Goal: Task Accomplishment & Management: Manage account settings

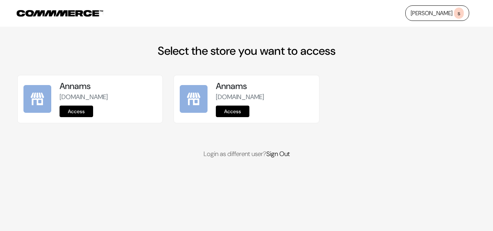
click at [92, 112] on link "Access" at bounding box center [77, 112] width 34 height 12
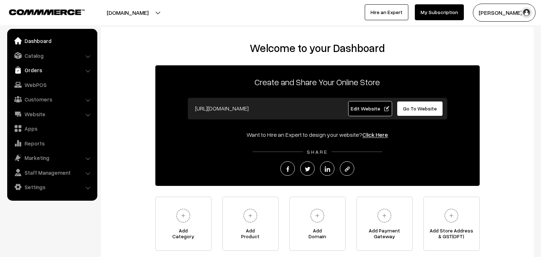
click at [33, 68] on link "Orders" at bounding box center [52, 69] width 86 height 13
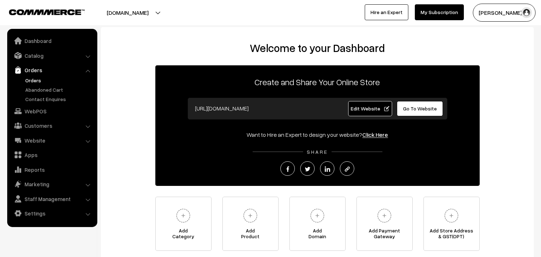
click at [32, 79] on link "Orders" at bounding box center [58, 80] width 71 height 8
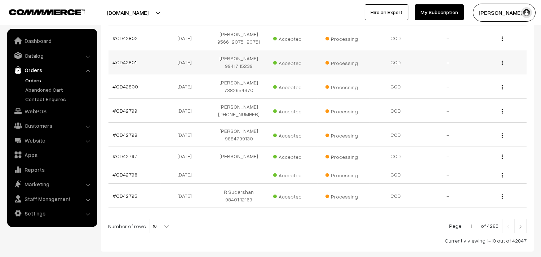
scroll to position [200, 0]
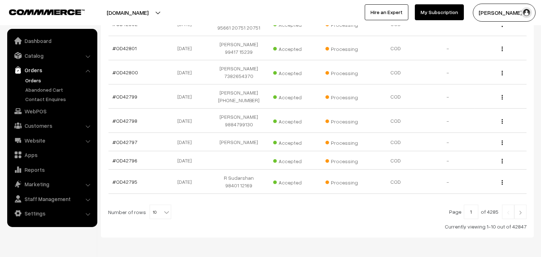
click at [163, 208] on b at bounding box center [166, 211] width 7 height 7
select select "90"
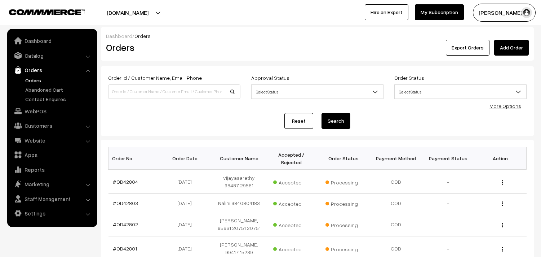
scroll to position [160, 0]
